Goal: Navigation & Orientation: Find specific page/section

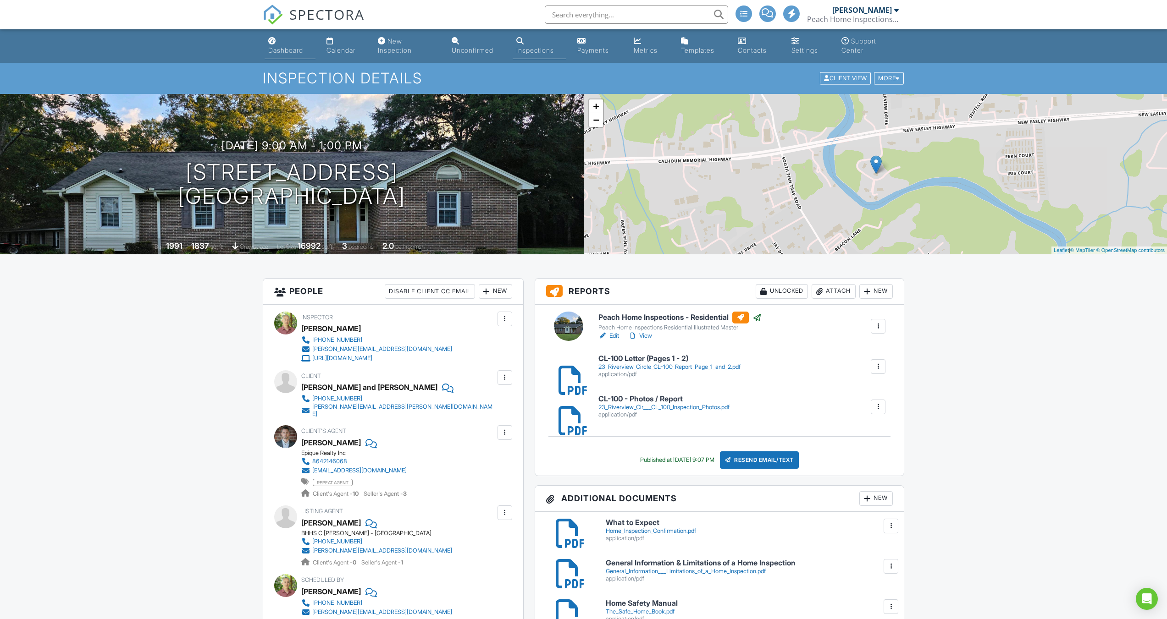
click at [290, 51] on div "Dashboard" at bounding box center [285, 50] width 35 height 8
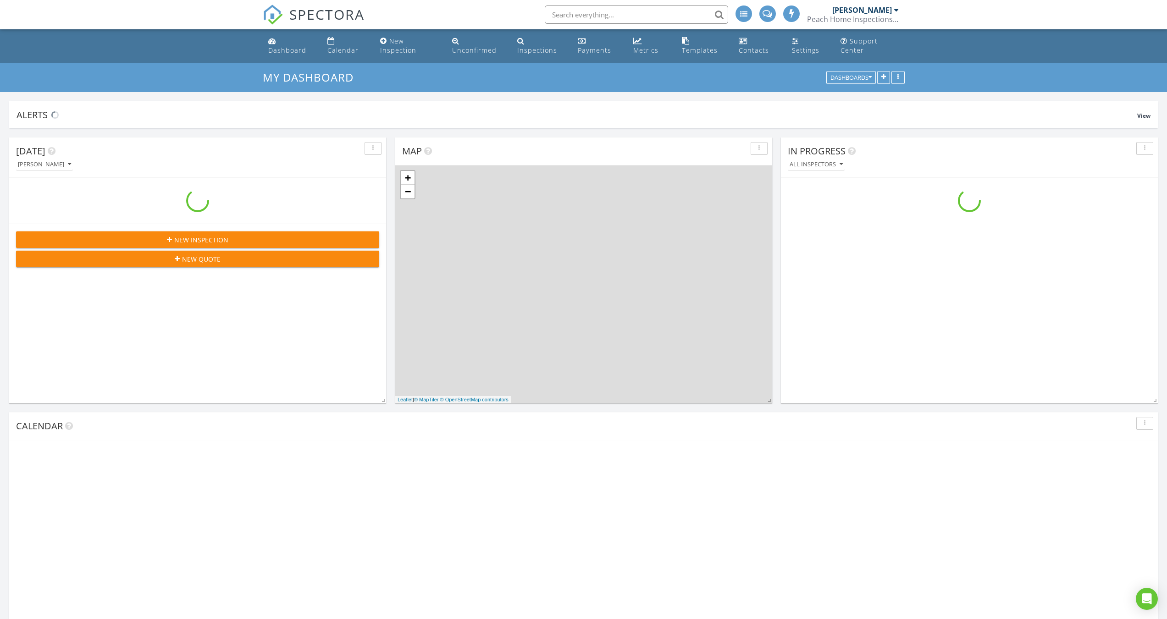
scroll to position [848, 1181]
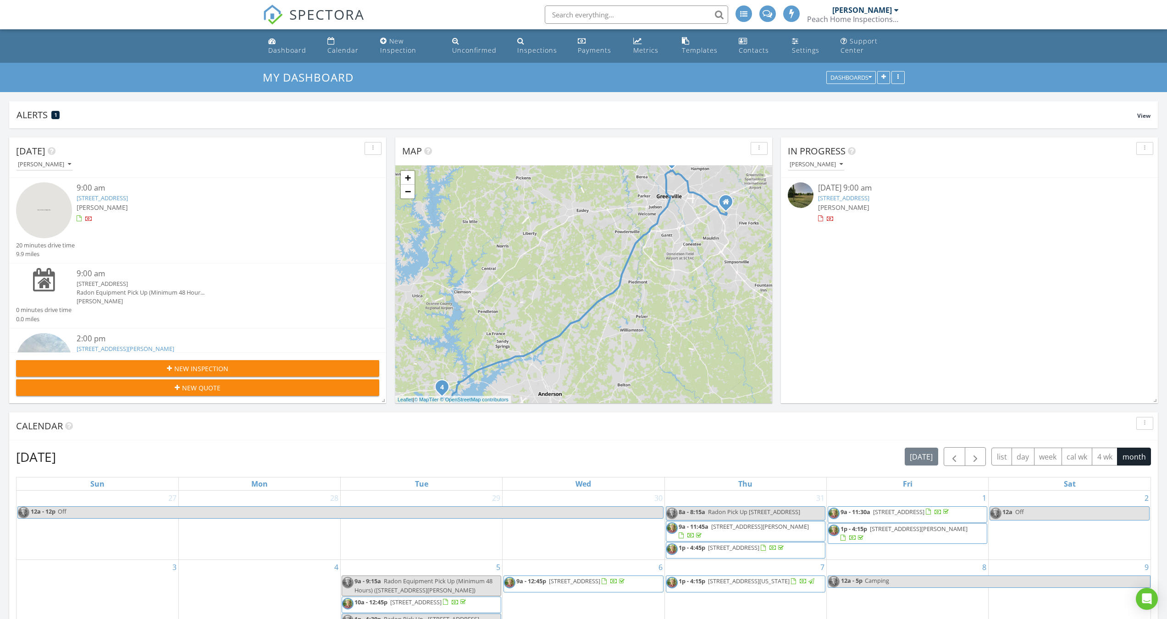
click at [849, 196] on link "125 Southridge Ct, Easley, SC 29642" at bounding box center [843, 198] width 51 height 8
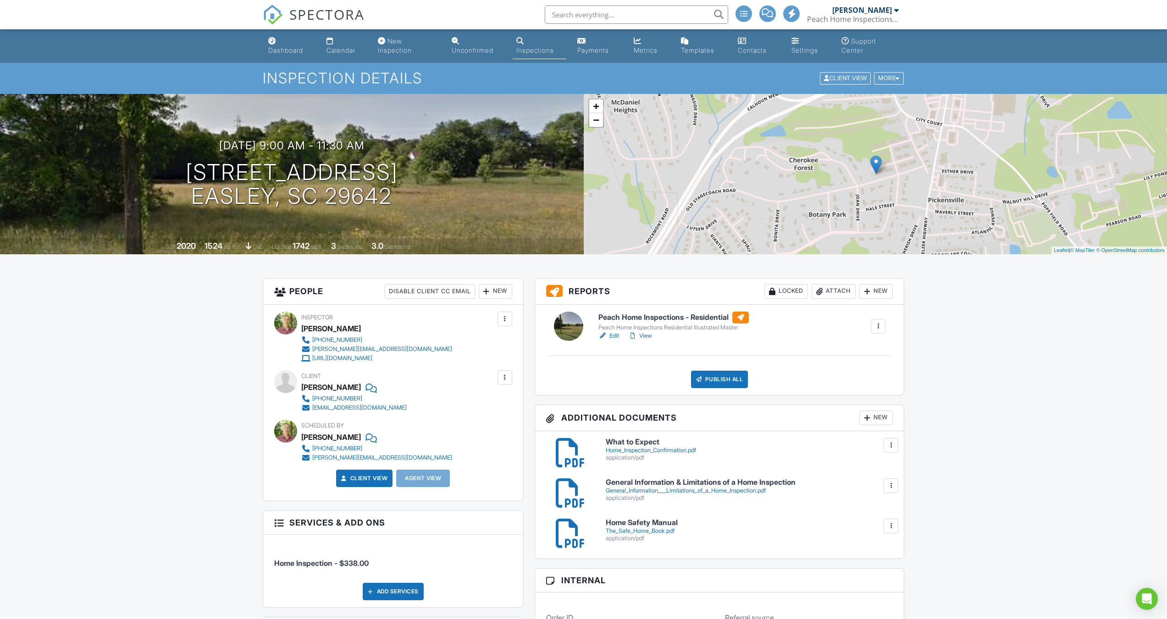
click at [649, 335] on link "View" at bounding box center [640, 335] width 24 height 9
click at [286, 50] on div "Dashboard" at bounding box center [285, 50] width 35 height 8
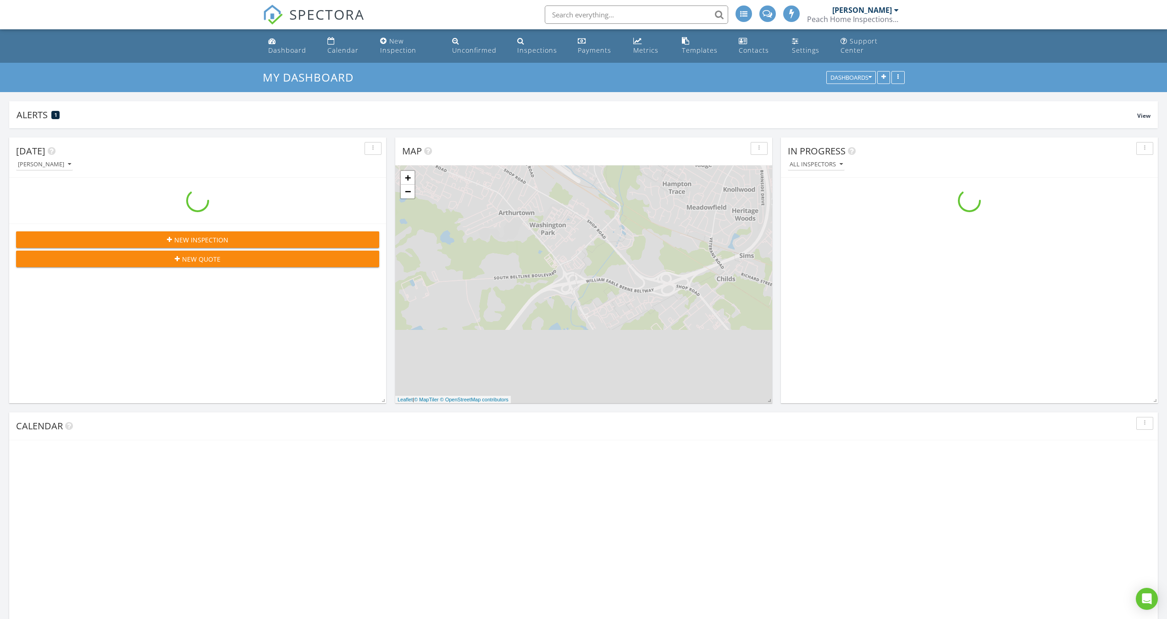
scroll to position [848, 1181]
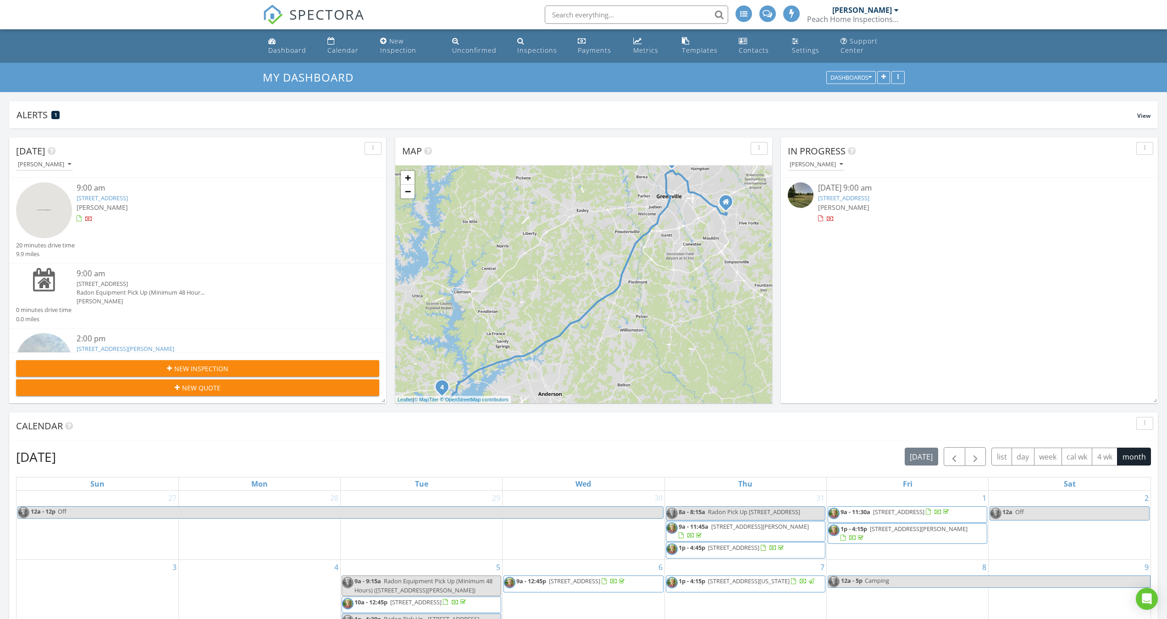
click at [107, 197] on link "112 Siena Dr, Greenville, SC 29609" at bounding box center [102, 198] width 51 height 8
